Goal: Information Seeking & Learning: Learn about a topic

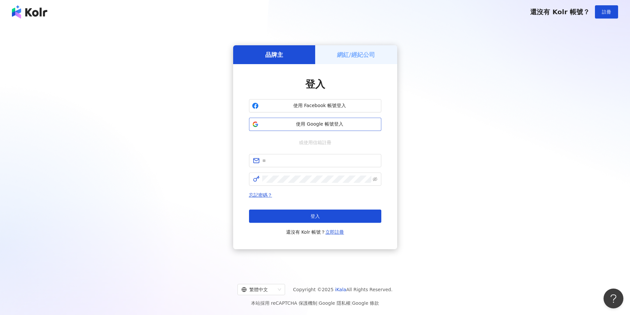
click at [334, 125] on span "使用 Google 帳號登入" at bounding box center [319, 124] width 117 height 7
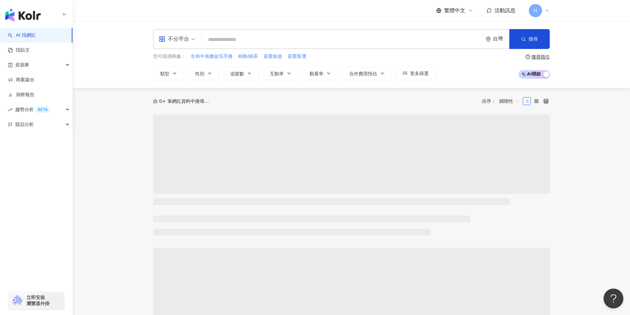
click at [544, 13] on div "H" at bounding box center [538, 10] width 21 height 13
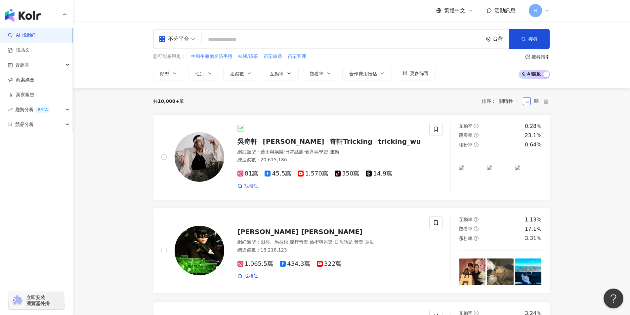
click at [547, 13] on icon at bounding box center [546, 10] width 5 height 5
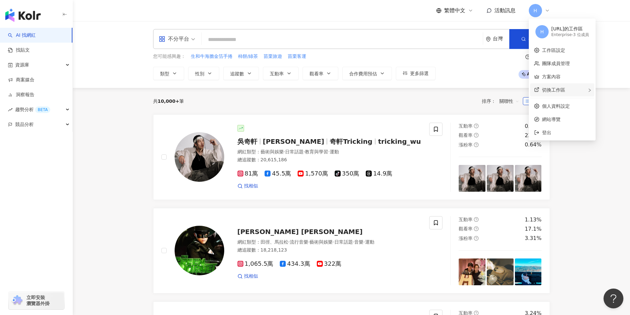
click at [554, 88] on span "切換工作區" at bounding box center [553, 89] width 23 height 5
click at [494, 96] on div "afterglow_cuisine 的工作區" at bounding box center [493, 94] width 60 height 7
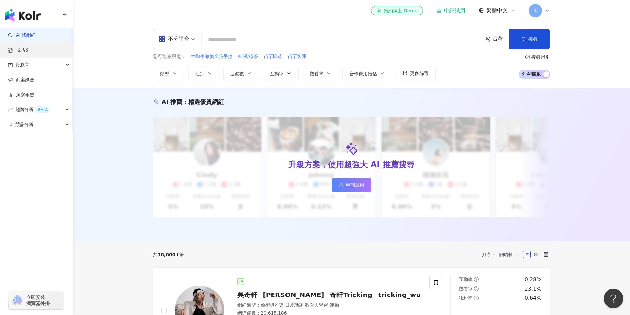
click at [25, 48] on link "找貼文" at bounding box center [19, 50] width 22 height 7
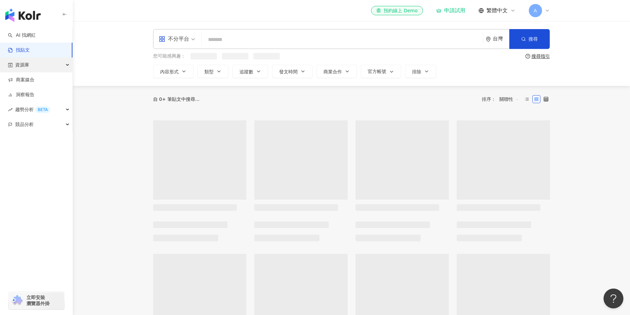
click at [26, 66] on span "資源庫" at bounding box center [22, 65] width 14 height 15
click at [26, 79] on link "網紅管理" at bounding box center [25, 80] width 19 height 7
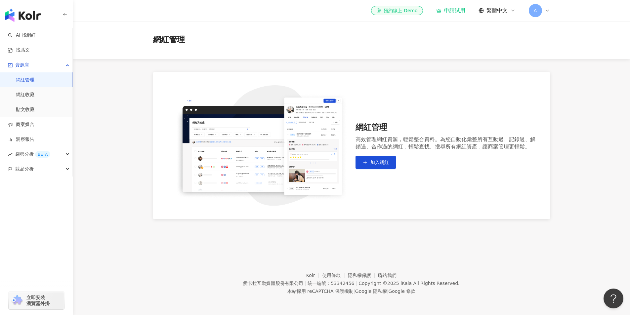
click at [34, 80] on link "網紅管理" at bounding box center [25, 80] width 19 height 7
click at [34, 96] on link "網紅收藏" at bounding box center [25, 95] width 19 height 7
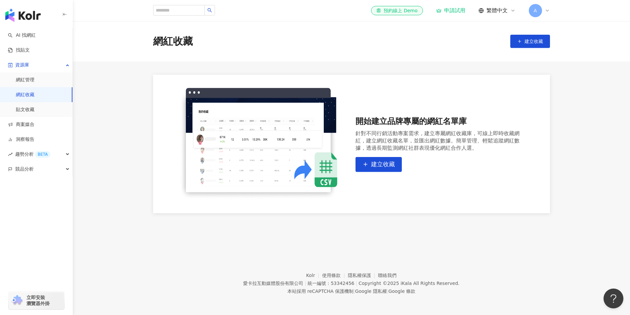
click at [550, 9] on div "el-icon-cs 預約線上 Demo 申請試用 繁體中文 A" at bounding box center [351, 10] width 423 height 21
click at [535, 11] on span "A" at bounding box center [534, 10] width 3 height 7
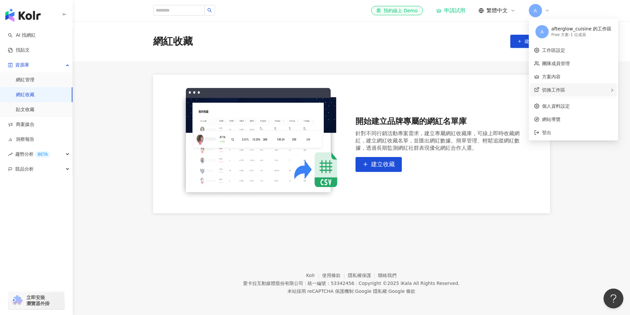
click at [553, 85] on div "切換工作區" at bounding box center [573, 89] width 87 height 13
click at [562, 36] on div "Free 方案 - 1 位成員" at bounding box center [581, 35] width 60 height 6
click at [570, 97] on ul "A afterglow_cuisine 的工作區 Free 方案 - 1 位成員 工作區設定 團隊成員管理 方案內容 切換工作區 H hukuro.ec的工作…" at bounding box center [572, 80] width 89 height 122
click at [568, 91] on div "切換工作區 H hukuro.ec的工作區 Enterprise - 3 位成員 建立新工作區" at bounding box center [573, 89] width 87 height 13
click at [511, 99] on div "Enterprise - 3 位成員" at bounding box center [500, 100] width 38 height 6
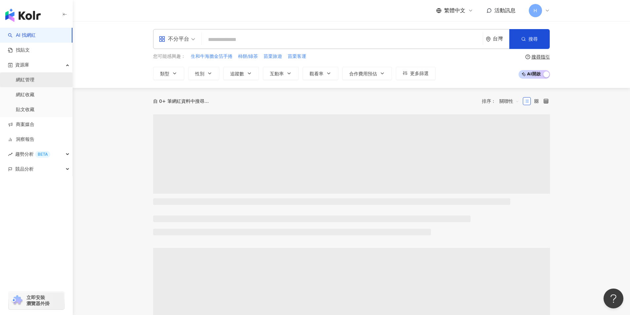
click at [29, 83] on link "網紅管理" at bounding box center [25, 80] width 19 height 7
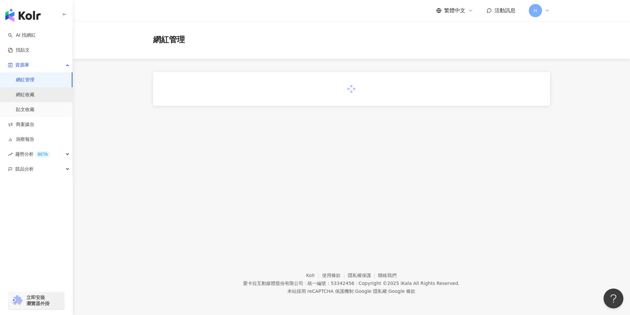
click at [31, 98] on link "網紅收藏" at bounding box center [25, 95] width 19 height 7
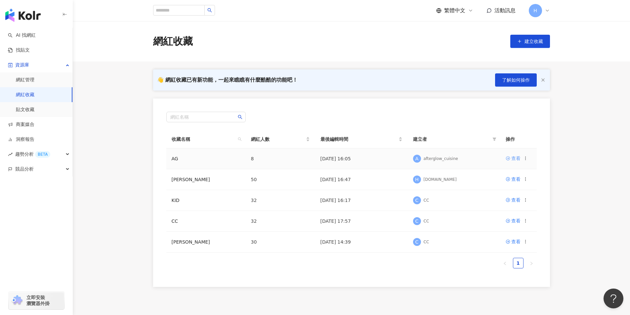
click at [511, 160] on div "查看" at bounding box center [515, 158] width 9 height 7
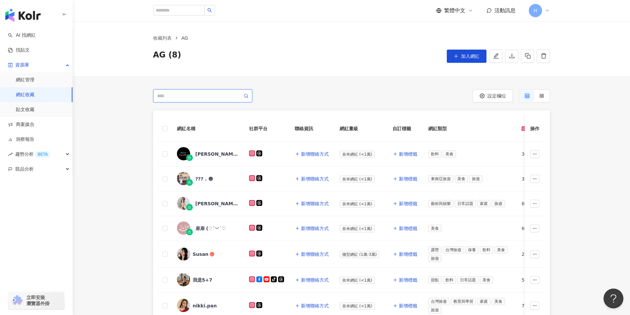
click at [203, 98] on input "search" at bounding box center [199, 95] width 85 height 7
click at [183, 11] on input "search" at bounding box center [179, 10] width 52 height 11
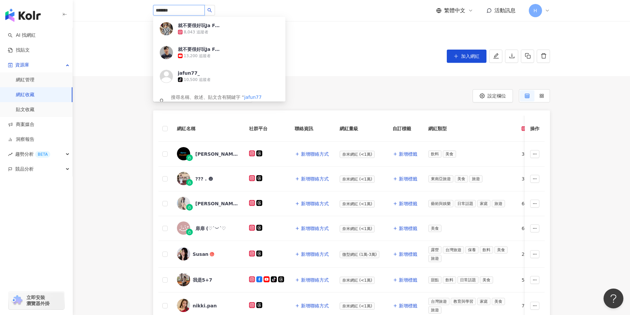
type input "********"
click at [233, 35] on div "就不要很好玩Ja Fun 8,043 追蹤者" at bounding box center [219, 29] width 132 height 24
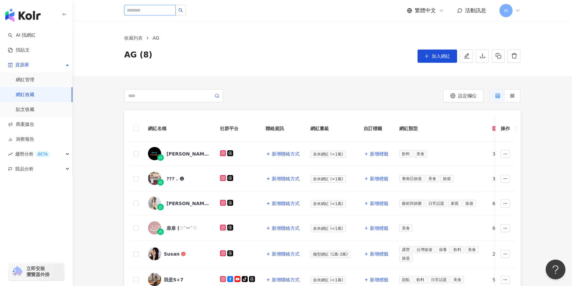
click at [156, 12] on input "search" at bounding box center [150, 10] width 52 height 11
click at [167, 8] on input "search" at bounding box center [150, 10] width 52 height 11
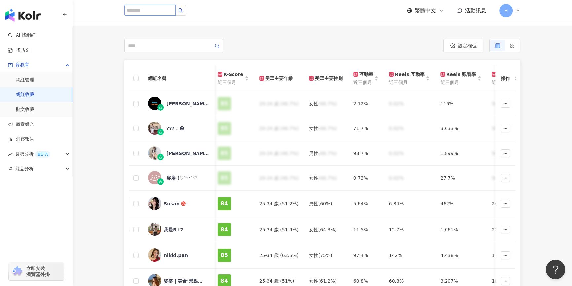
scroll to position [80, 0]
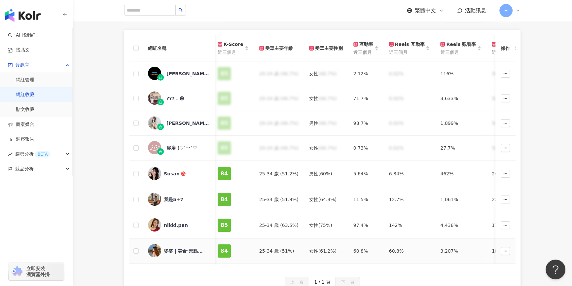
click at [194, 250] on div "姿姿｜美食·景點｜🌷" at bounding box center [185, 251] width 43 height 7
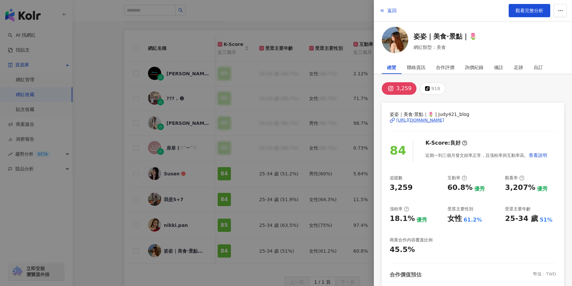
click at [445, 120] on div "https://www.instagram.com/judy421_blog/" at bounding box center [421, 120] width 48 height 6
click at [99, 185] on div at bounding box center [286, 143] width 572 height 286
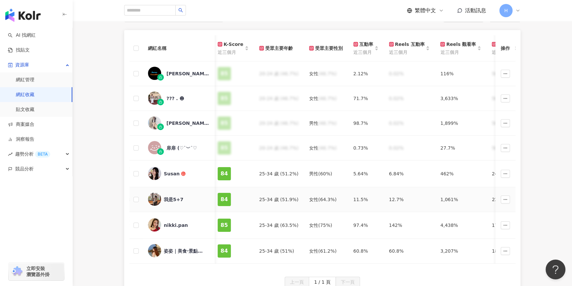
click at [186, 199] on span "我是5+7" at bounding box center [185, 199] width 43 height 7
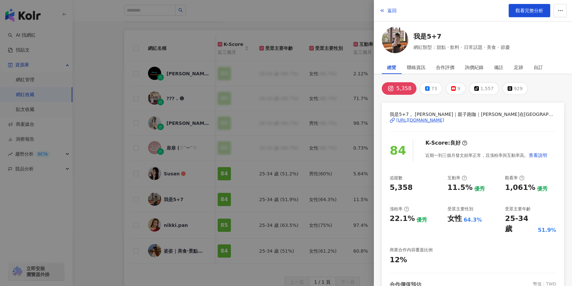
drag, startPoint x: 162, startPoint y: 273, endPoint x: 172, endPoint y: 246, distance: 28.7
click at [162, 273] on div at bounding box center [286, 143] width 572 height 286
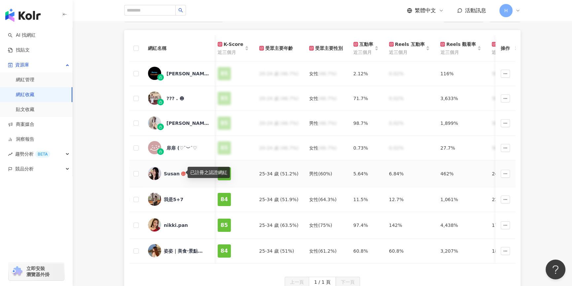
click at [159, 170] on img at bounding box center [154, 173] width 13 height 13
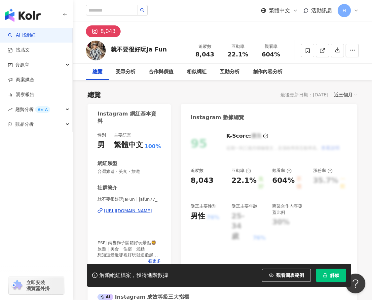
click at [138, 213] on div "https://www.instagram.com/jafun77_/" at bounding box center [128, 211] width 48 height 6
click at [137, 12] on input "search" at bounding box center [112, 10] width 52 height 11
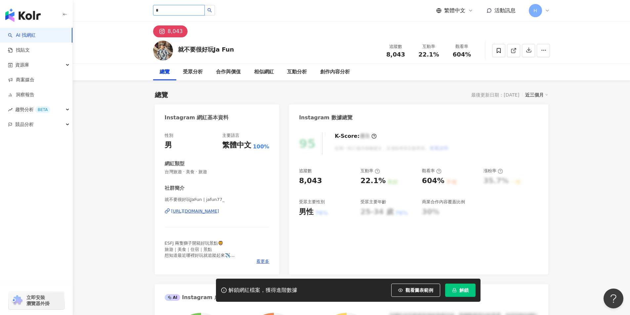
type input "**"
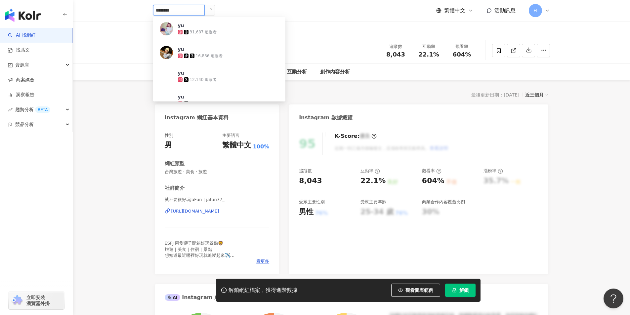
type input "*********"
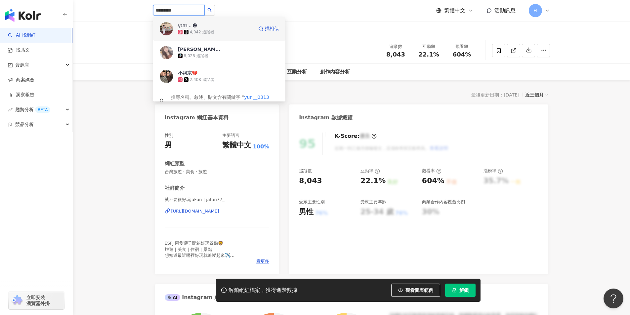
click at [212, 28] on span "𝕪𝕦𝕟 . ☻" at bounding box center [199, 25] width 43 height 7
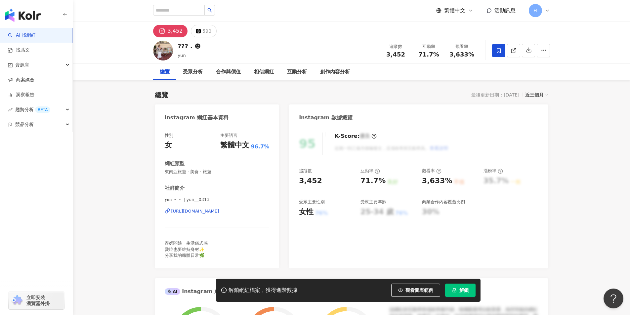
click at [219, 213] on div "[URL][DOMAIN_NAME]" at bounding box center [195, 211] width 48 height 6
